Goal: Task Accomplishment & Management: Use online tool/utility

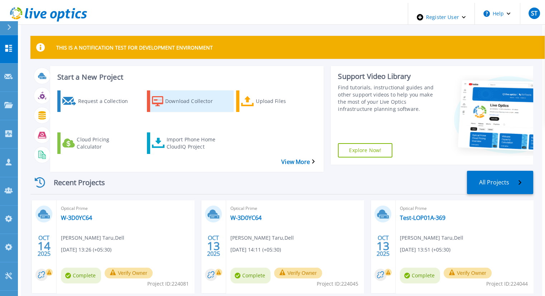
click at [165, 104] on link "Download Collector" at bounding box center [190, 101] width 87 height 22
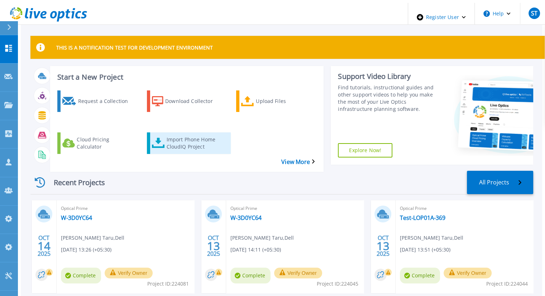
click at [176, 134] on div "Import Phone Home CloudIQ Project" at bounding box center [194, 143] width 57 height 18
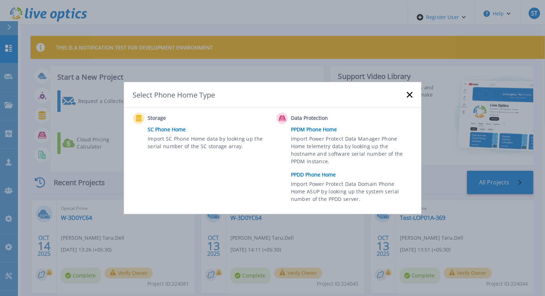
click at [300, 129] on link "PPDM Phone Home" at bounding box center [353, 129] width 125 height 11
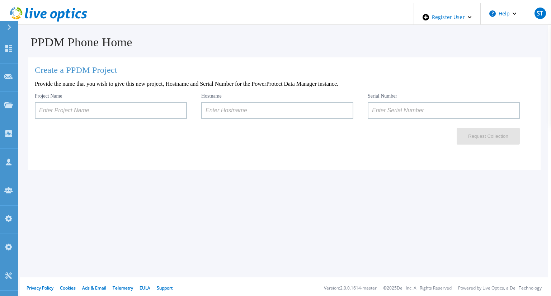
click at [162, 105] on input at bounding box center [111, 110] width 152 height 16
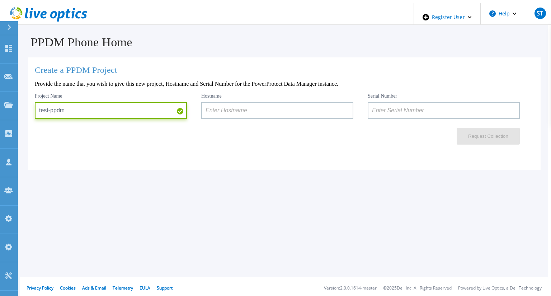
type input "test-ppdm"
click at [394, 108] on input at bounding box center [443, 110] width 152 height 16
paste input "ELMPPD0320LN9H"
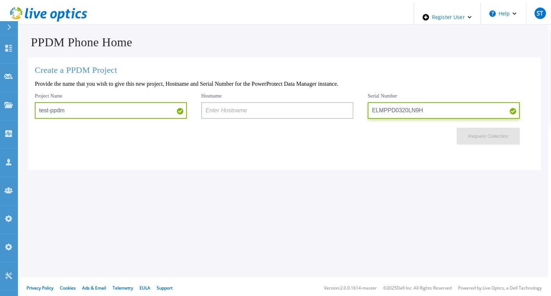
type input "ELMPPD0320LN9H"
paste input "dpswaa-152-16"
click at [240, 110] on input "dpswaa-152-16" at bounding box center [277, 110] width 152 height 16
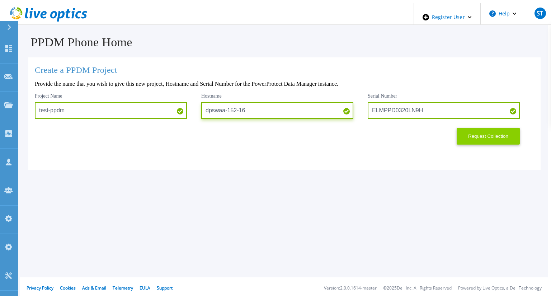
type input "dpswaa-152-16"
click at [481, 140] on button "Request Collection" at bounding box center [487, 136] width 63 height 17
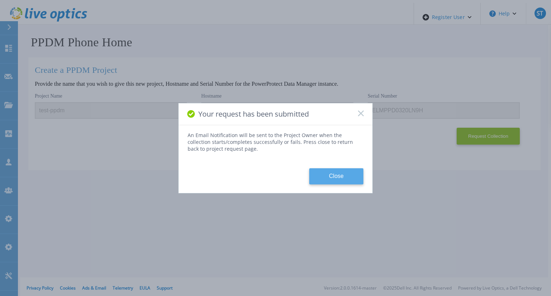
click at [338, 171] on button "Close" at bounding box center [336, 176] width 54 height 16
